Goal: Check status: Check status

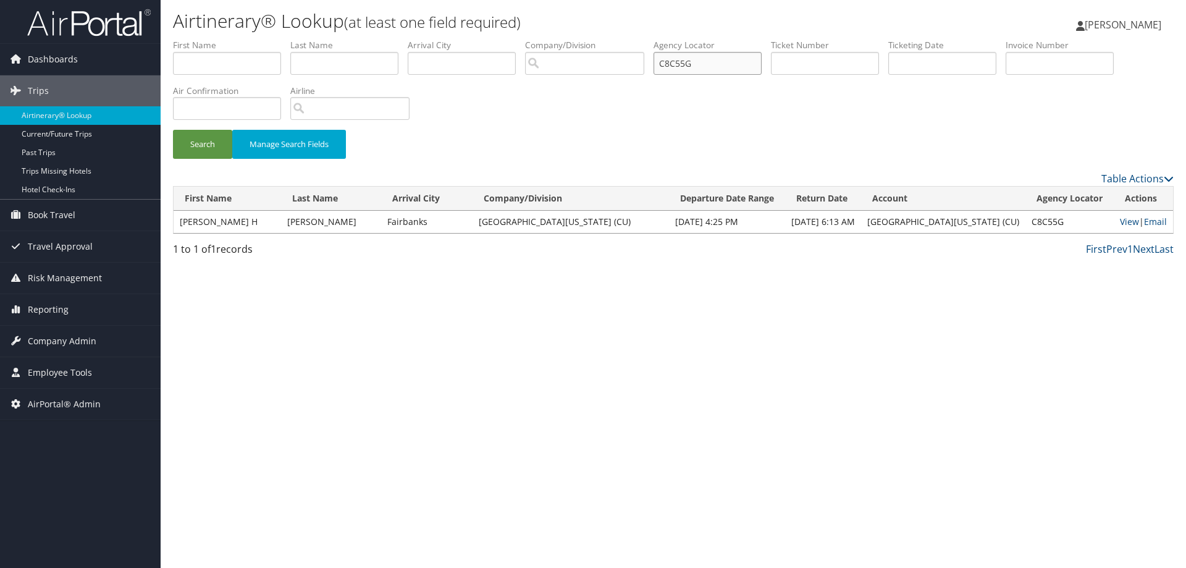
drag, startPoint x: 708, startPoint y: 66, endPoint x: 640, endPoint y: 59, distance: 68.3
click at [640, 39] on ul "First Name Last Name Departure City Arrival City Company/Division Airport/City …" at bounding box center [673, 39] width 1001 height 0
click at [222, 99] on input "text" at bounding box center [227, 108] width 108 height 23
type input "it"
click at [337, 112] on input "search" at bounding box center [349, 108] width 119 height 23
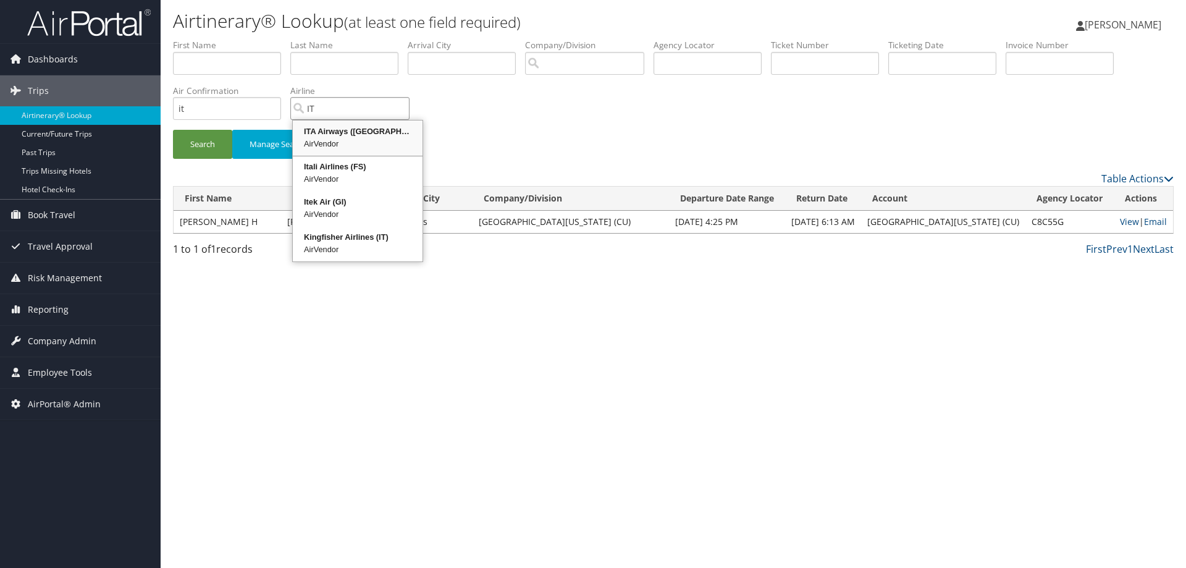
click at [340, 136] on div "ITA Airways ([GEOGRAPHIC_DATA])" at bounding box center [358, 131] width 126 height 12
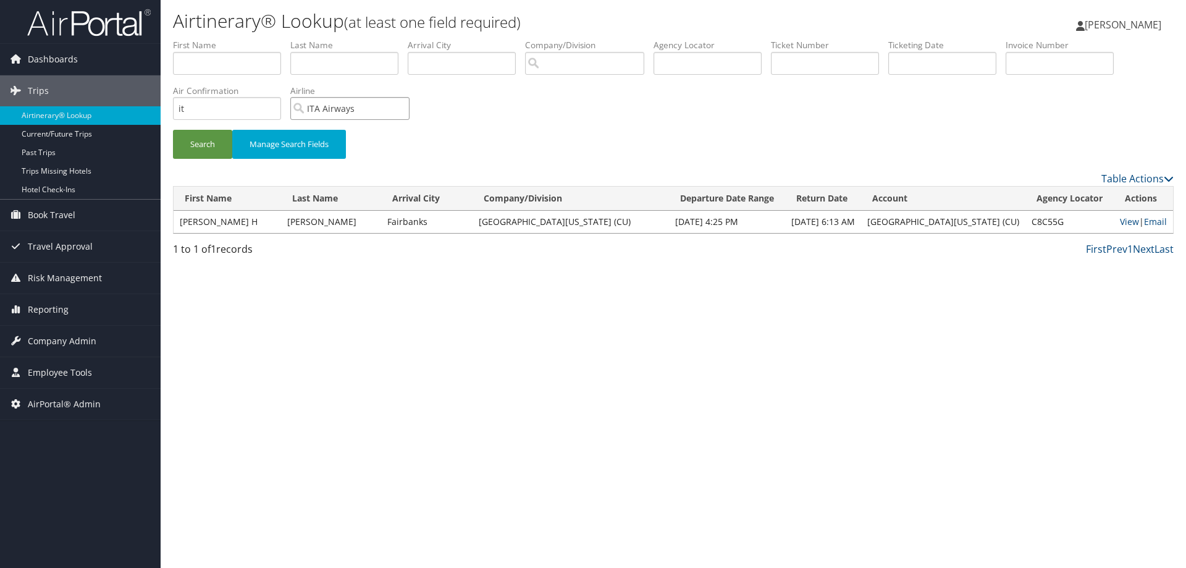
type input "ITA Airways"
drag, startPoint x: 217, startPoint y: 108, endPoint x: 122, endPoint y: 94, distance: 95.6
click at [122, 94] on div "Dashboards AirPortal 360™ (Manager) AirPortal 360™ (Agent) My Travel Dashboard …" at bounding box center [593, 284] width 1186 height 568
click at [609, 64] on input "search" at bounding box center [584, 63] width 119 height 23
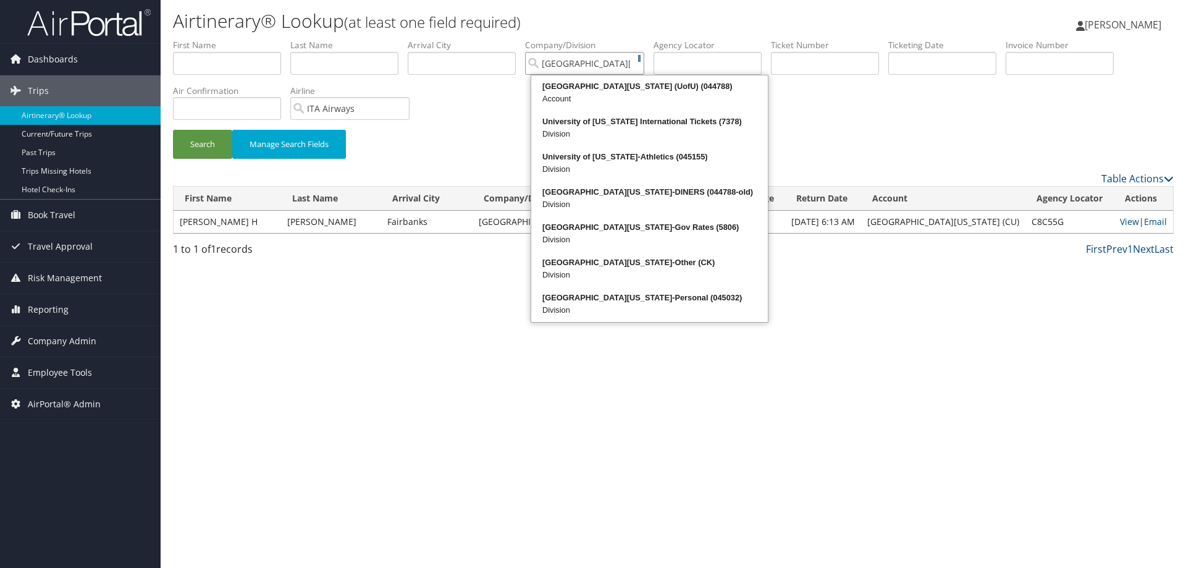
click at [173, 130] on button "Search" at bounding box center [202, 144] width 59 height 29
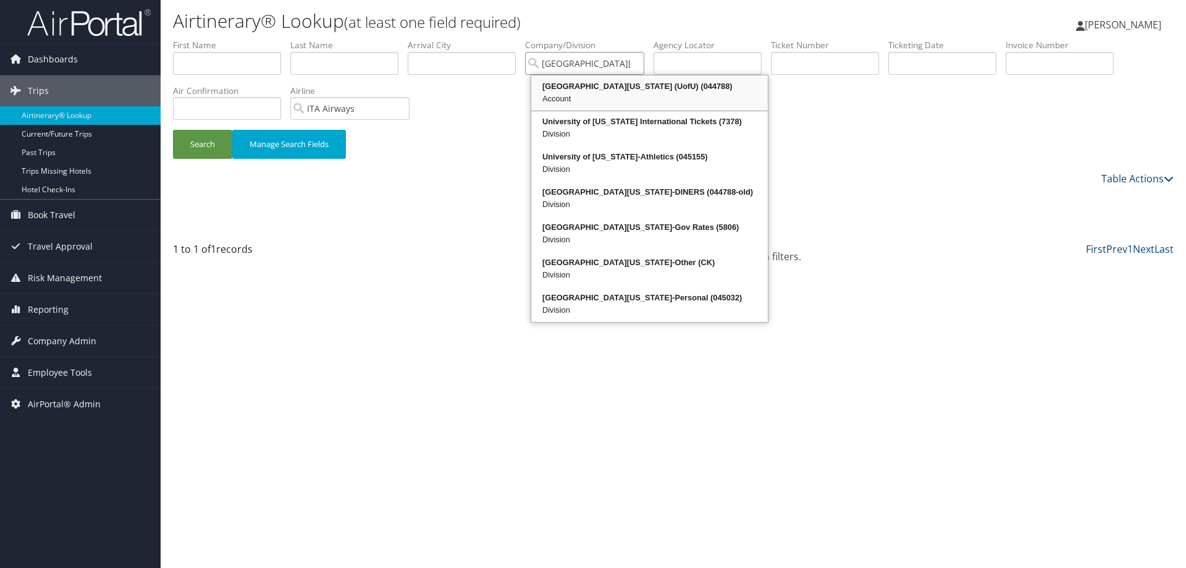
click at [651, 98] on div "Account" at bounding box center [649, 99] width 233 height 12
type input "[GEOGRAPHIC_DATA][US_STATE] (UofU)"
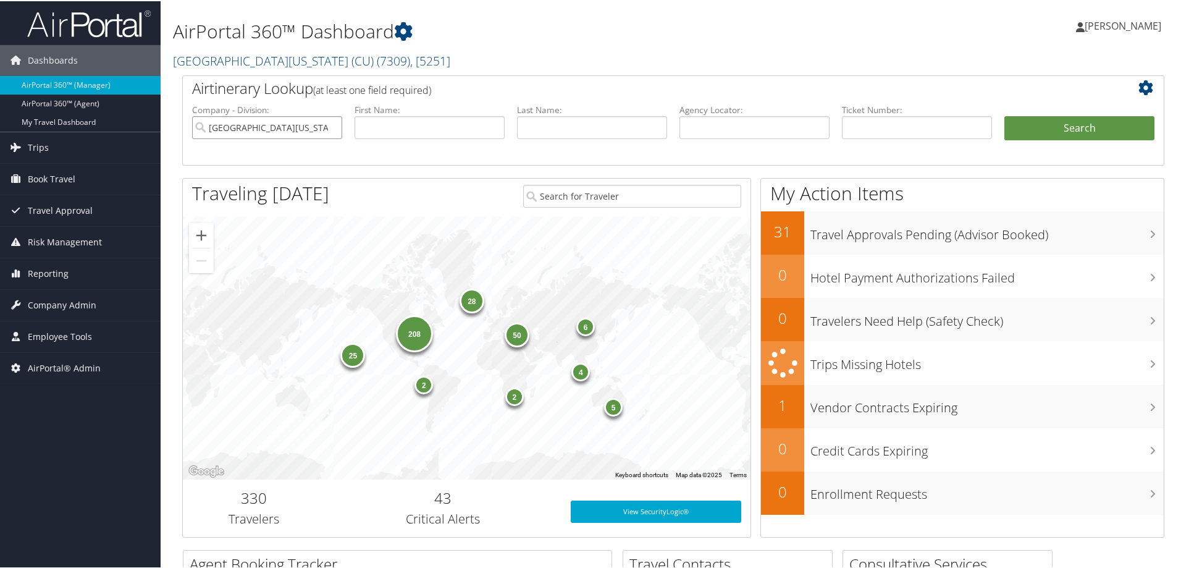
drag, startPoint x: 297, startPoint y: 125, endPoint x: 316, endPoint y: 124, distance: 19.2
click at [299, 125] on input "[GEOGRAPHIC_DATA][US_STATE] (CU)" at bounding box center [267, 126] width 150 height 23
